Goal: Task Accomplishment & Management: Use online tool/utility

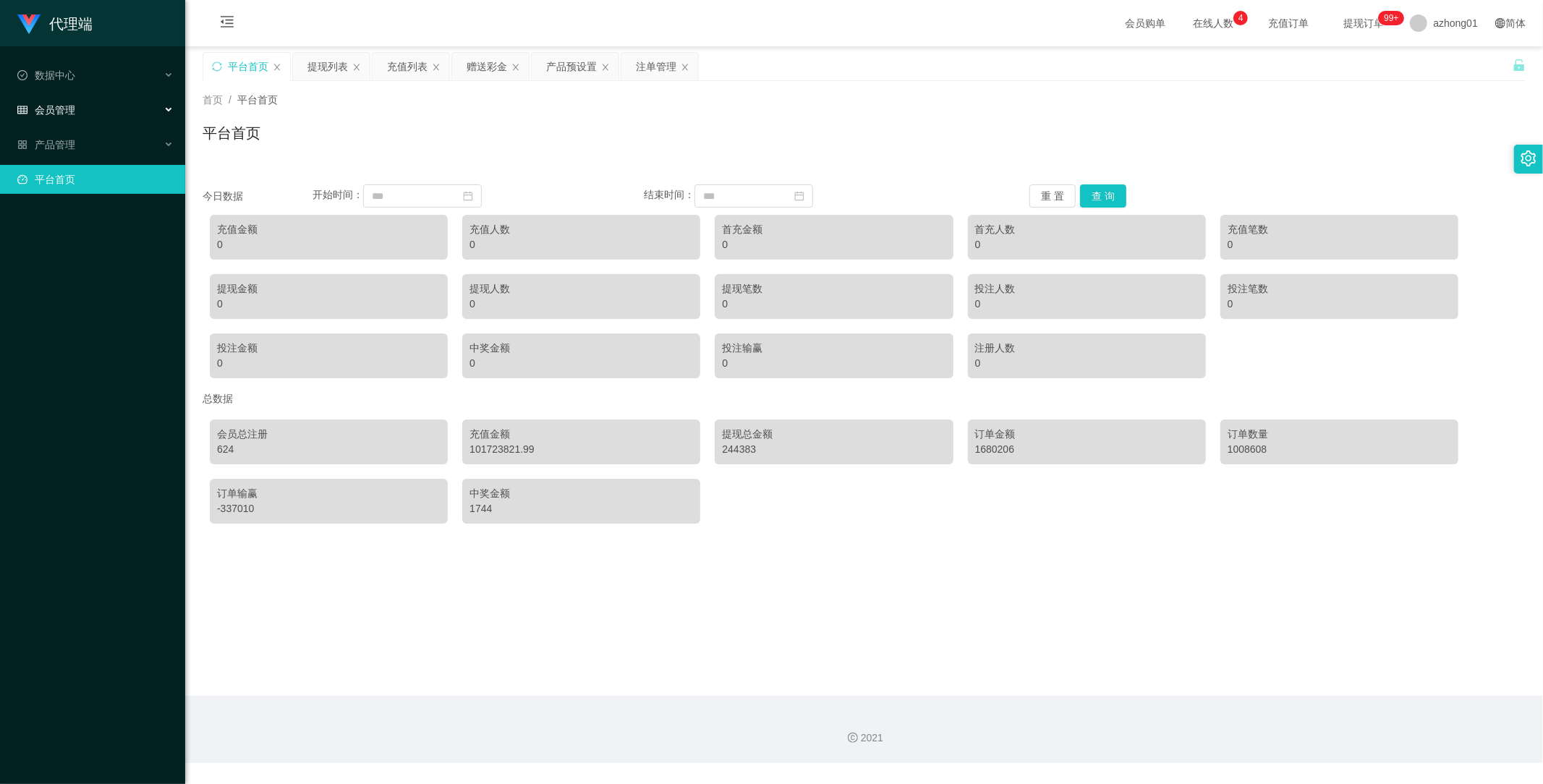
click at [69, 104] on span "会员管理" at bounding box center [46, 110] width 58 height 12
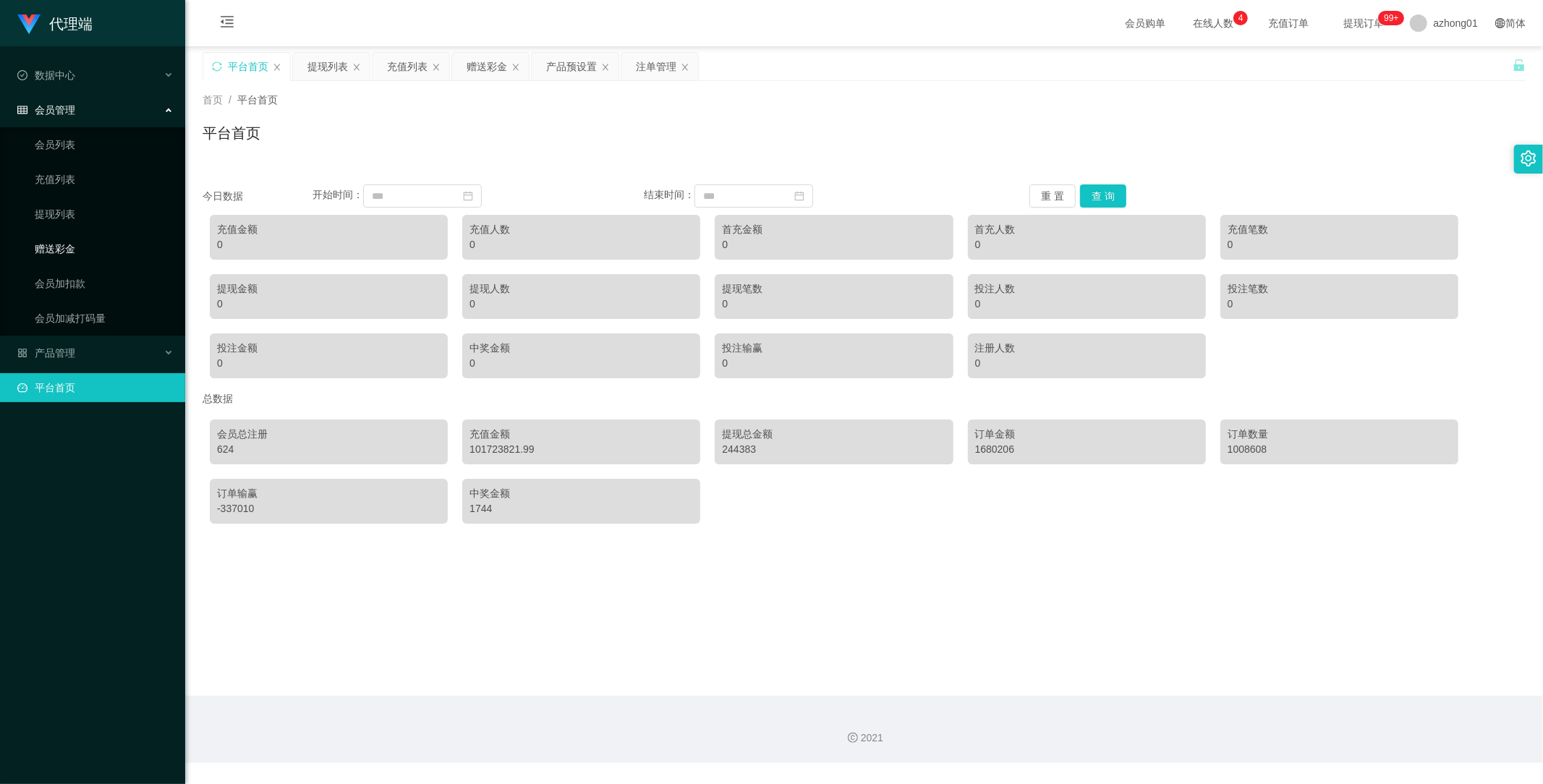
click at [77, 248] on link "赠送彩金" at bounding box center [104, 249] width 139 height 29
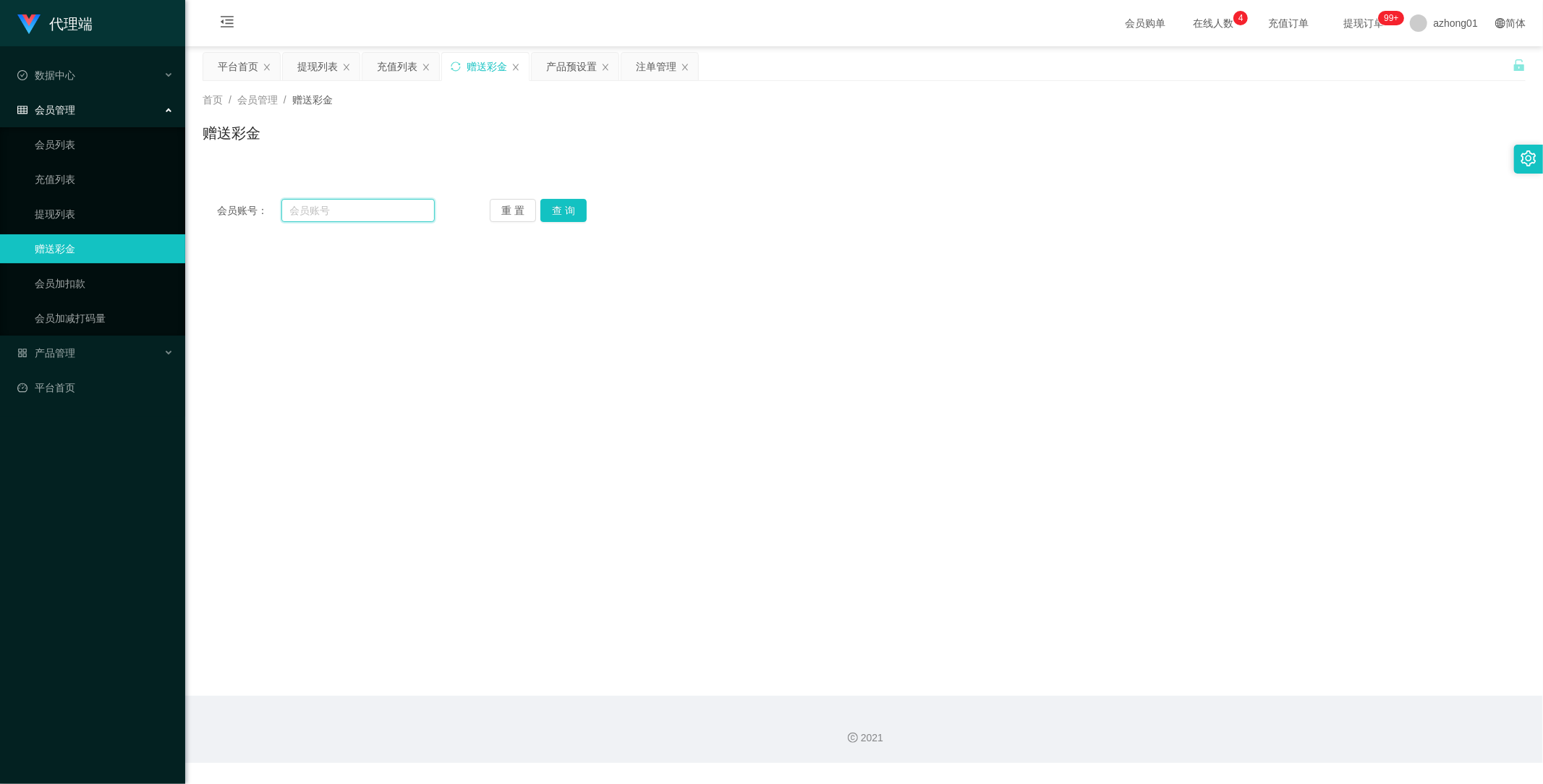
click at [360, 207] on input "text" at bounding box center [358, 211] width 154 height 23
paste input "dd336"
type input "dd336"
click at [573, 211] on button "查 询" at bounding box center [564, 211] width 46 height 23
click at [63, 356] on span "产品管理" at bounding box center [46, 353] width 58 height 12
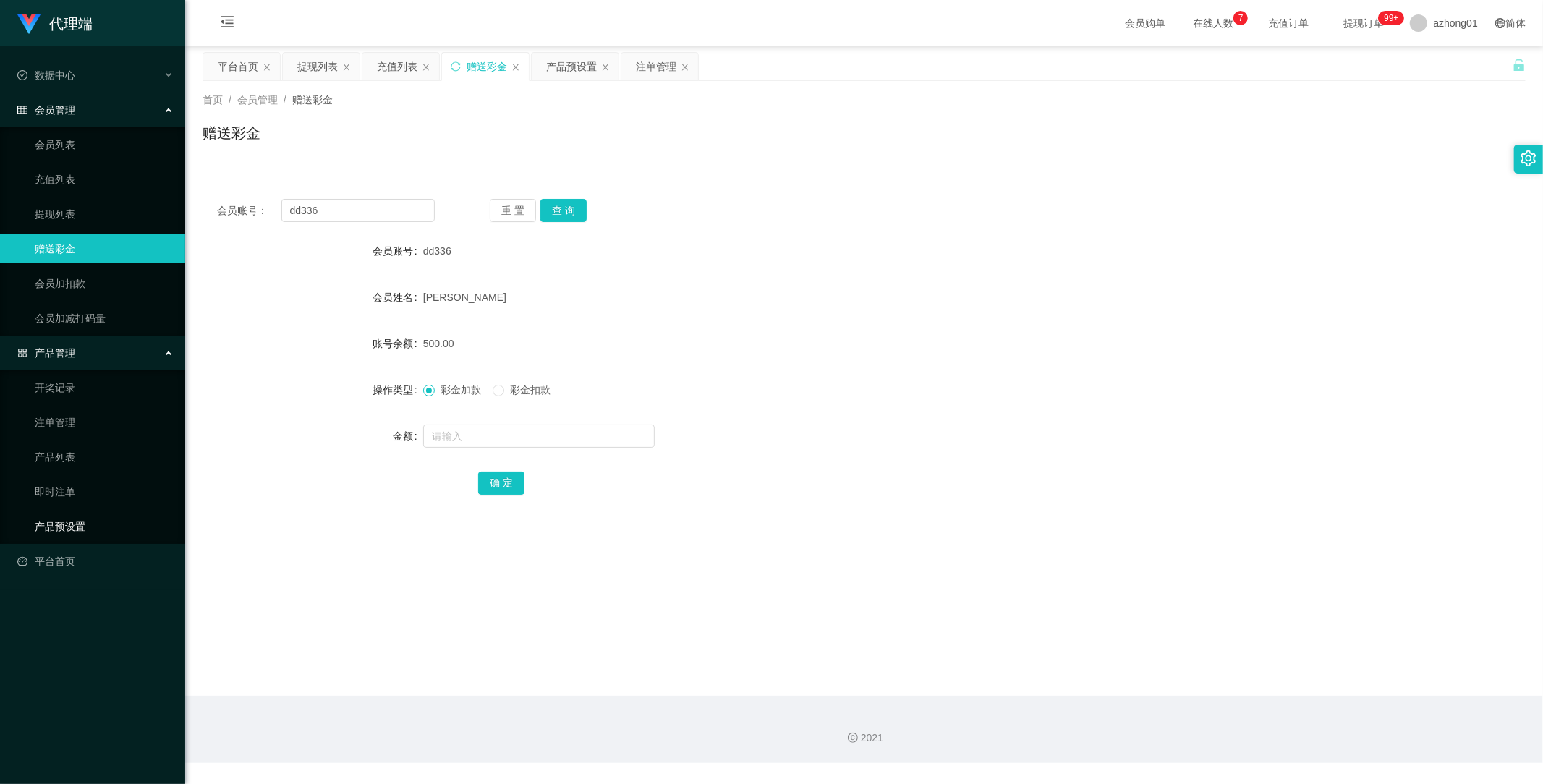
click at [77, 530] on link "产品预设置" at bounding box center [104, 526] width 139 height 29
